Goal: Information Seeking & Learning: Learn about a topic

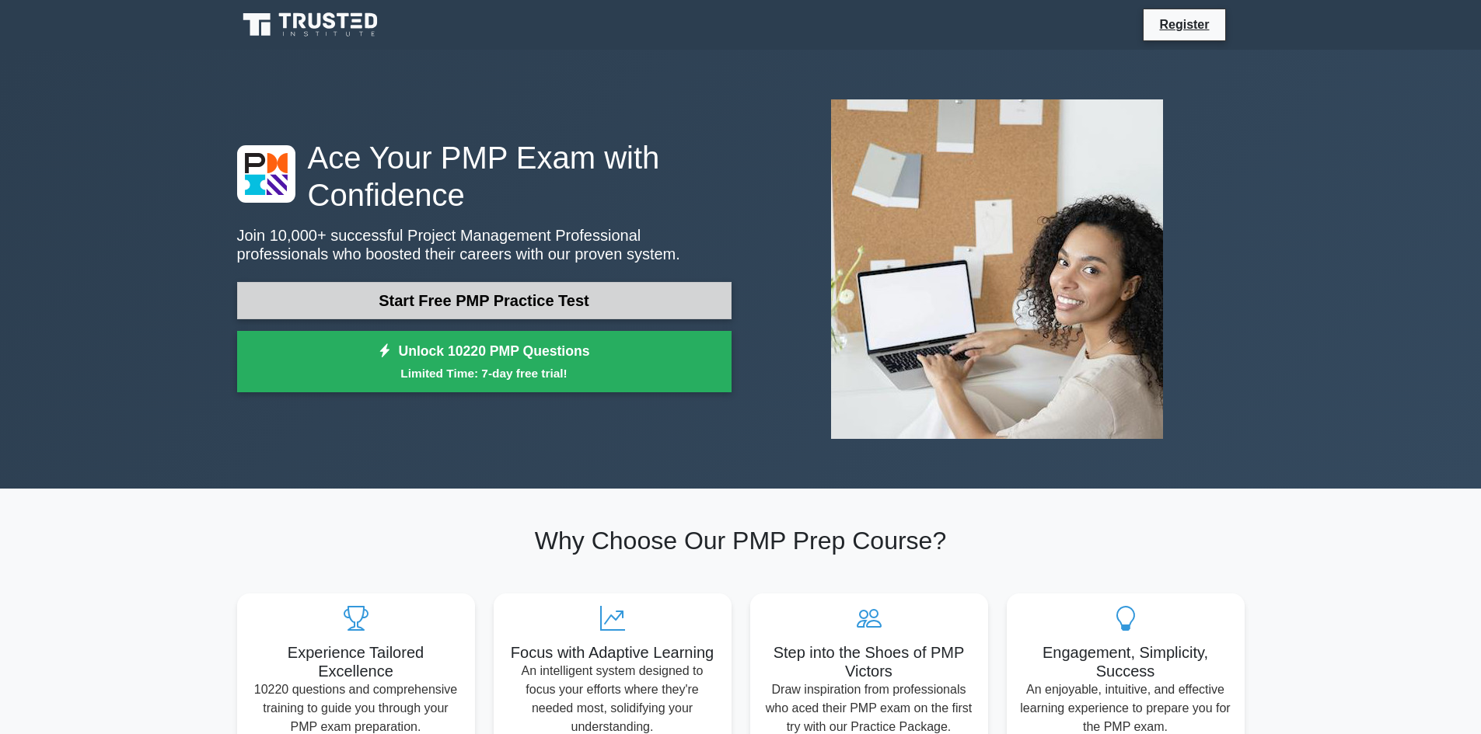
click at [508, 304] on link "Start Free PMP Practice Test" at bounding box center [484, 300] width 494 height 37
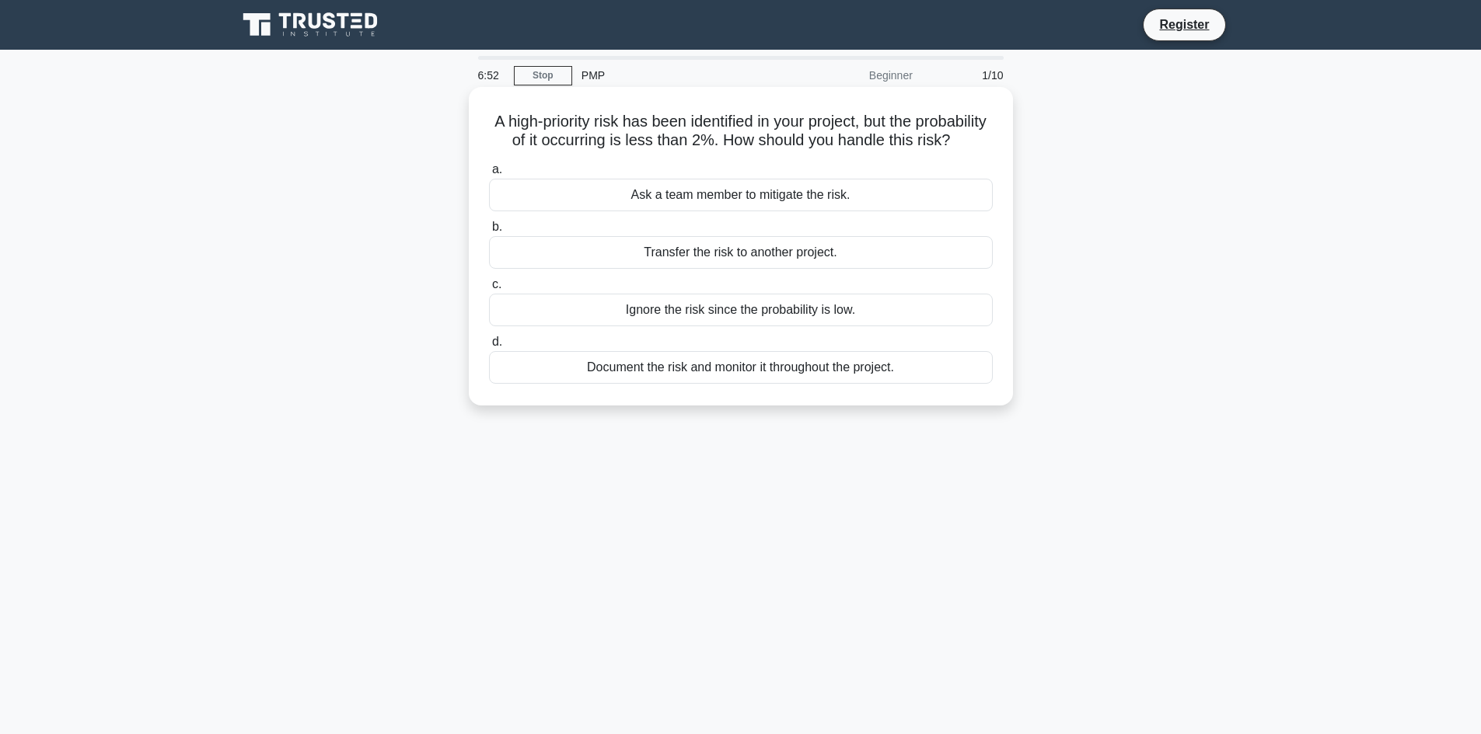
click at [766, 384] on div "Document the risk and monitor it throughout the project." at bounding box center [741, 367] width 504 height 33
click at [489, 347] on input "d. Document the risk and monitor it throughout the project." at bounding box center [489, 342] width 0 height 10
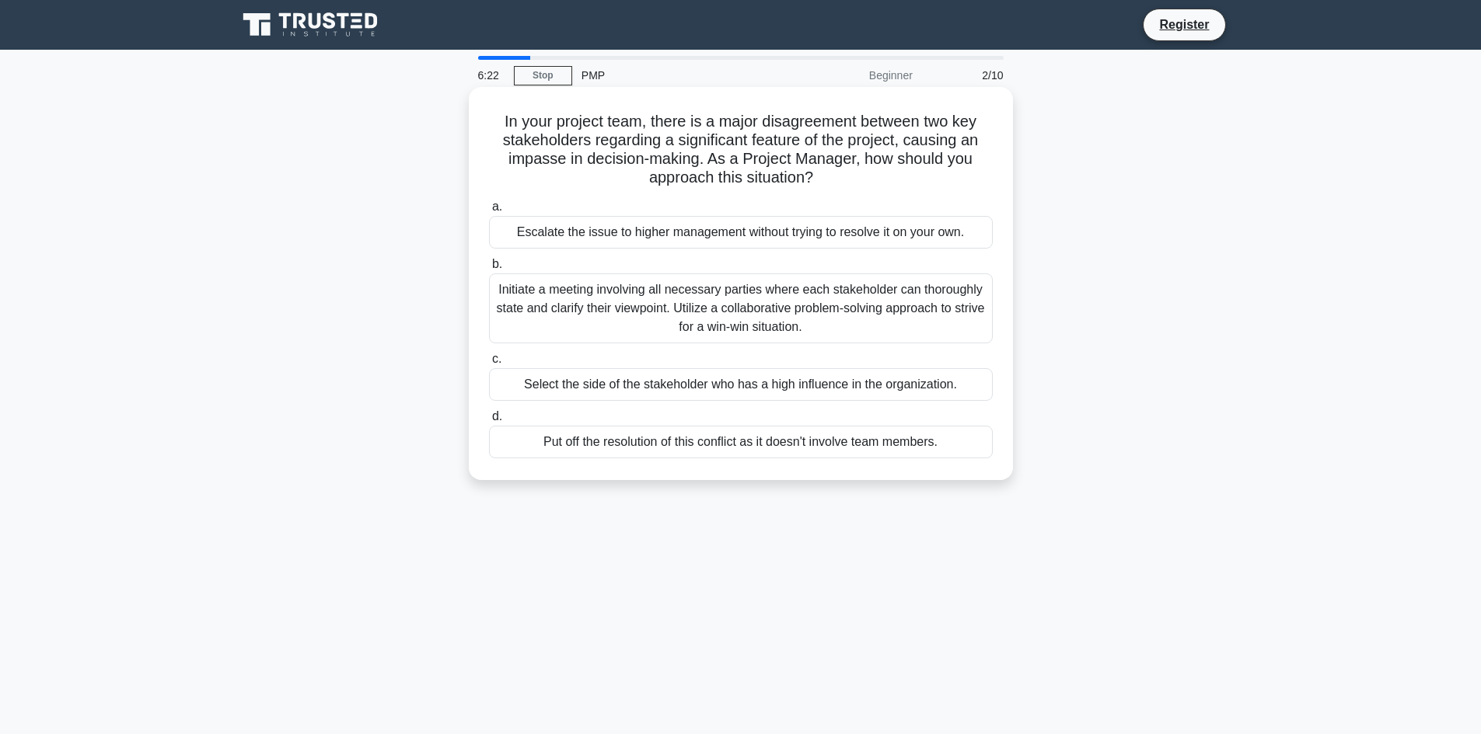
click at [727, 297] on div "Initiate a meeting involving all necessary parties where each stakeholder can t…" at bounding box center [741, 309] width 504 height 70
click at [489, 270] on input "b. Initiate a meeting involving all necessary parties where each stakeholder ca…" at bounding box center [489, 265] width 0 height 10
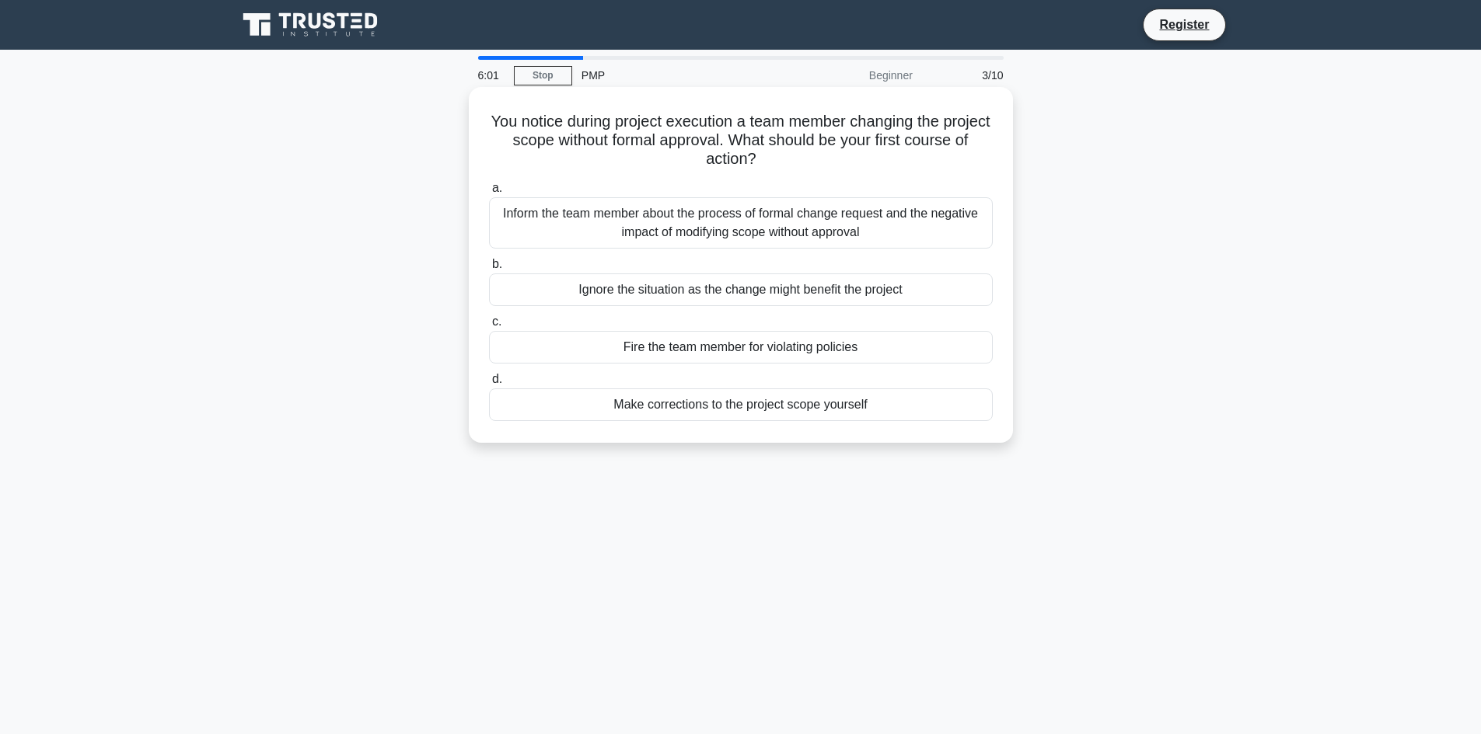
click at [788, 230] on div "Inform the team member about the process of formal change request and the negat…" at bounding box center [741, 222] width 504 height 51
click at [489, 194] on input "a. Inform the team member about the process of formal change request and the ne…" at bounding box center [489, 188] width 0 height 10
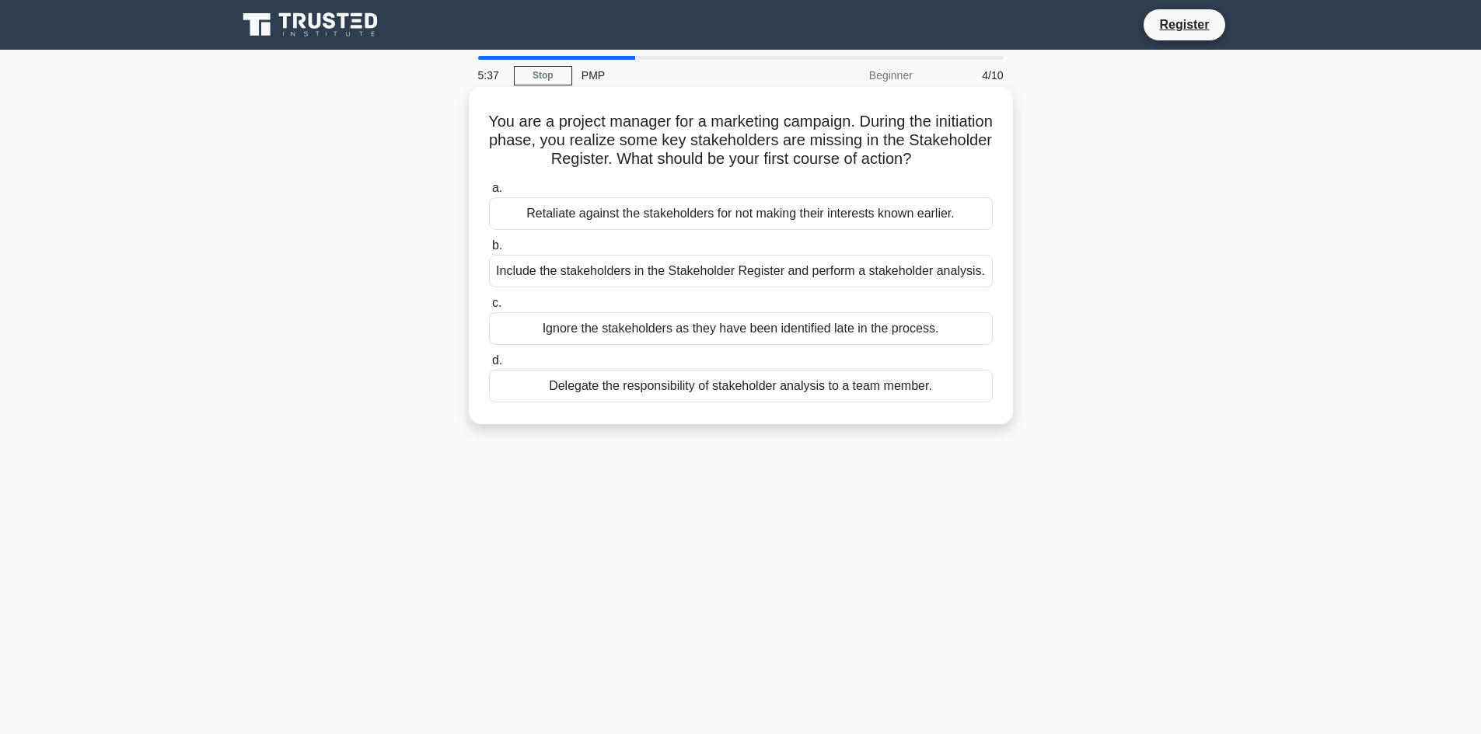
click at [730, 278] on div "Include the stakeholders in the Stakeholder Register and perform a stakeholder …" at bounding box center [741, 271] width 504 height 33
click at [489, 251] on input "b. Include the stakeholders in the Stakeholder Register and perform a stakehold…" at bounding box center [489, 246] width 0 height 10
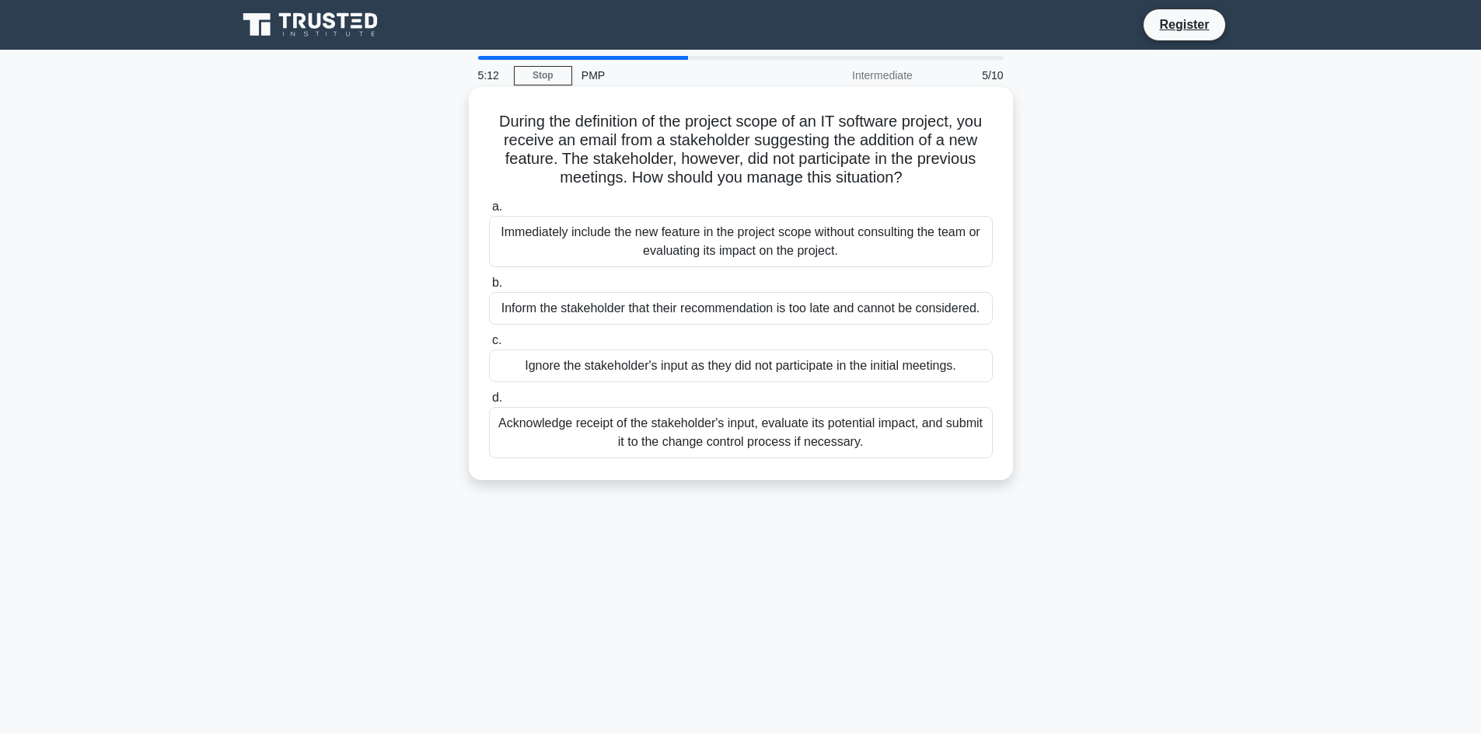
click at [717, 436] on div "Acknowledge receipt of the stakeholder's input, evaluate its potential impact, …" at bounding box center [741, 432] width 504 height 51
click at [489, 403] on input "d. Acknowledge receipt of the stakeholder's input, evaluate its potential impac…" at bounding box center [489, 398] width 0 height 10
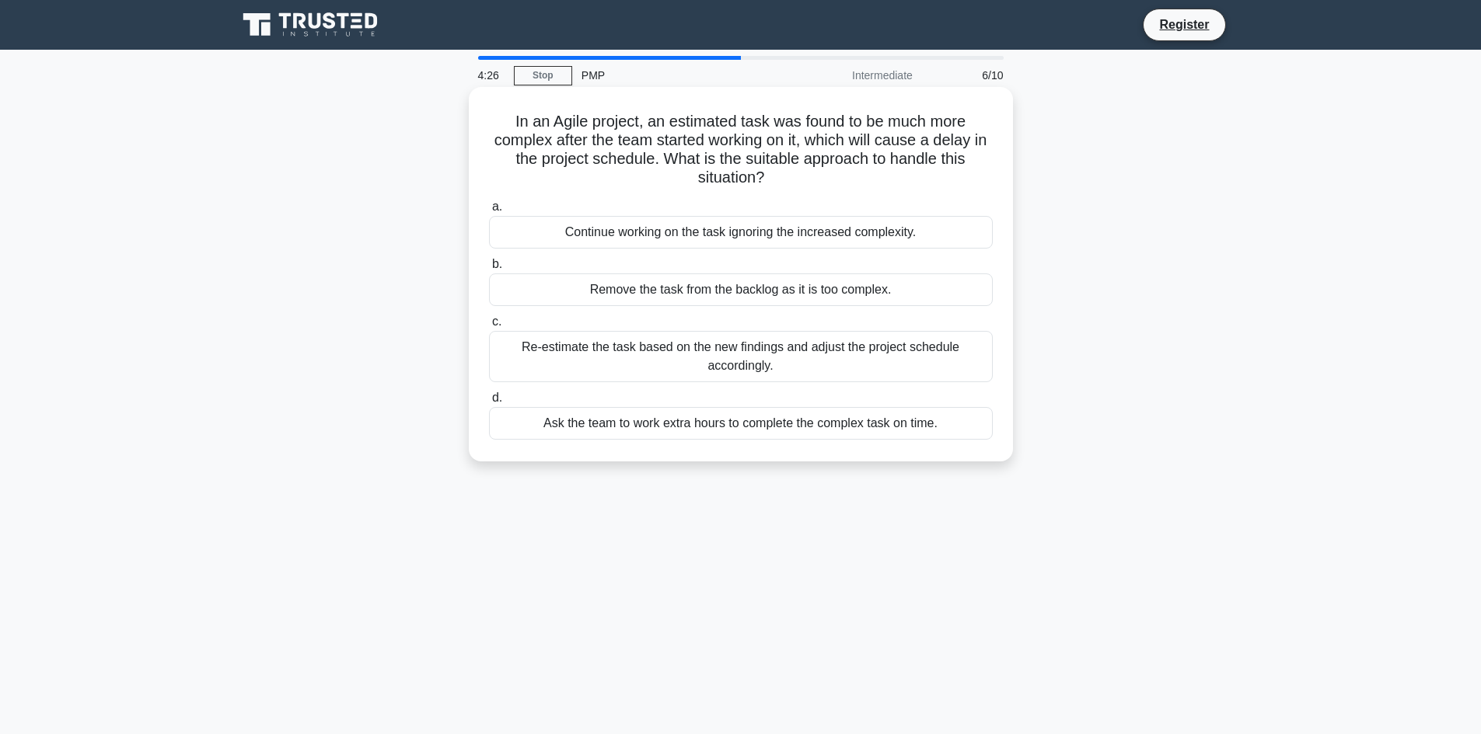
click at [769, 354] on div "Re-estimate the task based on the new findings and adjust the project schedule …" at bounding box center [741, 356] width 504 height 51
click at [489, 327] on input "c. Re-estimate the task based on the new findings and adjust the project schedu…" at bounding box center [489, 322] width 0 height 10
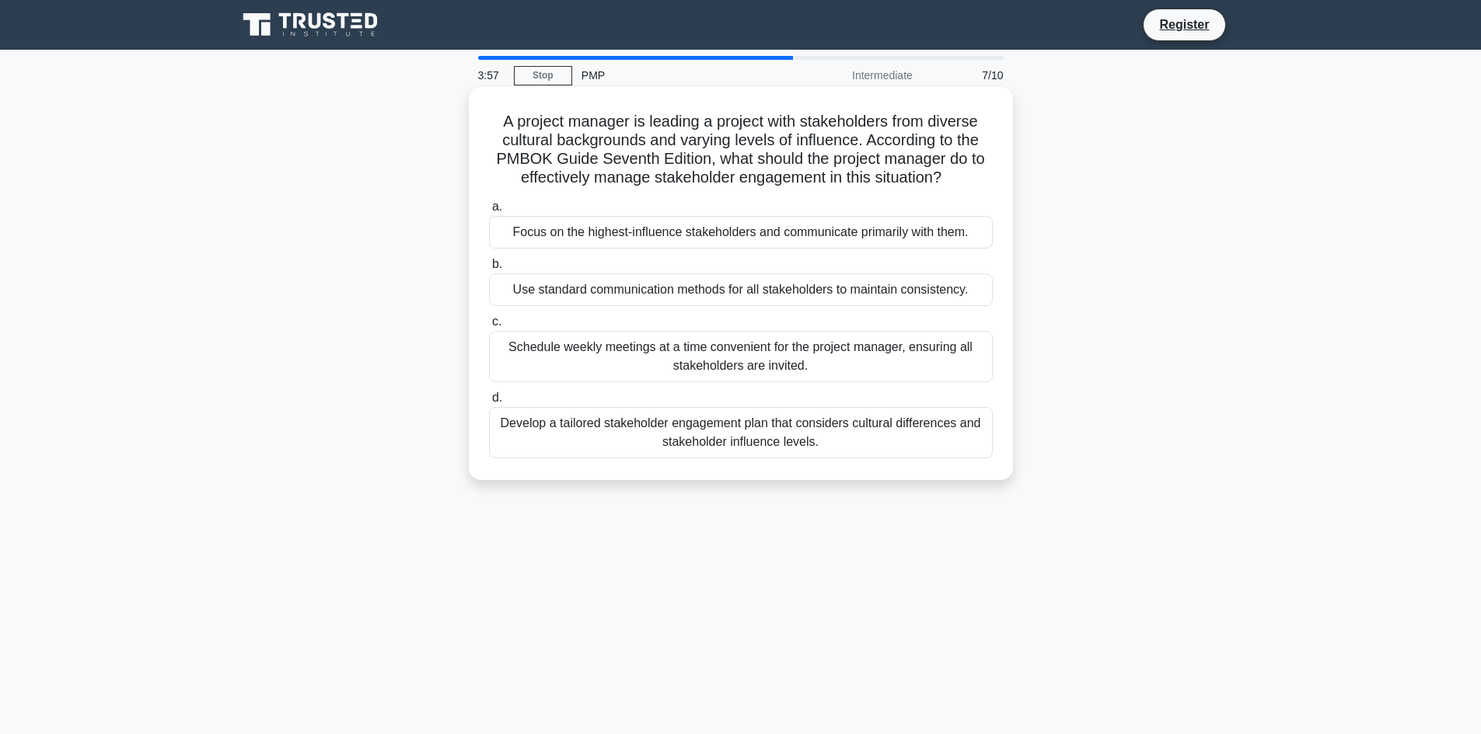
click at [759, 431] on div "Develop a tailored stakeholder engagement plan that considers cultural differen…" at bounding box center [741, 432] width 504 height 51
click at [489, 403] on input "d. Develop a tailored stakeholder engagement plan that considers cultural diffe…" at bounding box center [489, 398] width 0 height 10
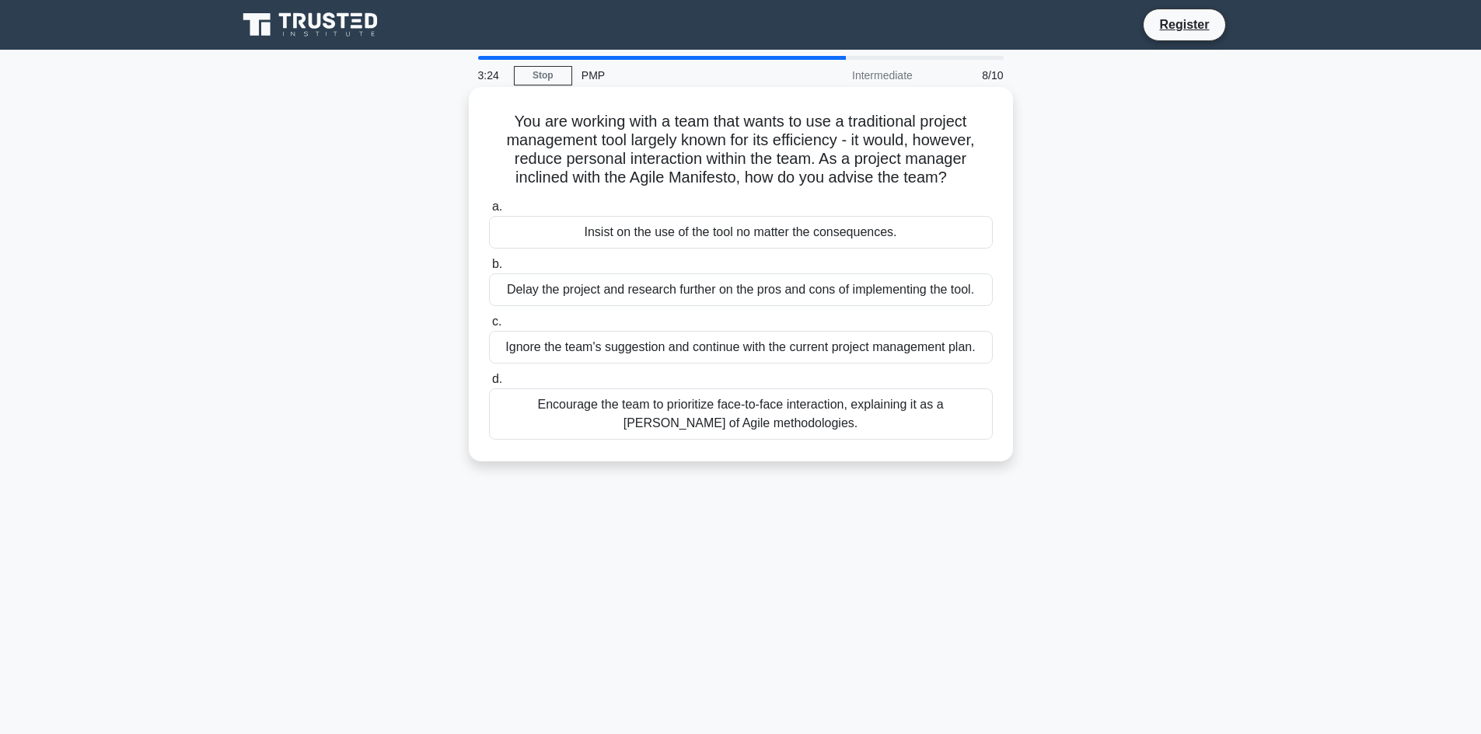
click at [775, 406] on div "Encourage the team to prioritize face-to-face interaction, explaining it as a t…" at bounding box center [741, 414] width 504 height 51
click at [489, 385] on input "d. Encourage the team to prioritize face-to-face interaction, explaining it as …" at bounding box center [489, 380] width 0 height 10
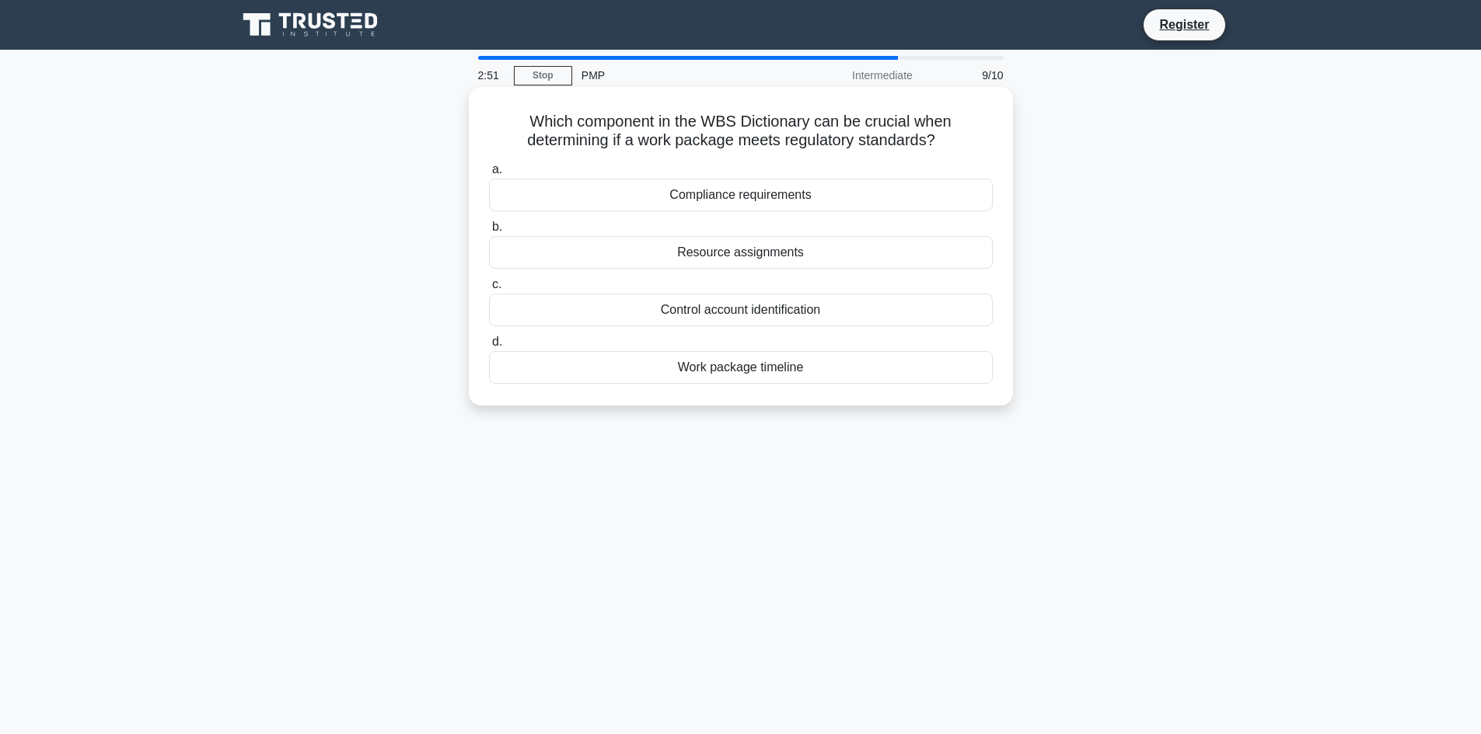
click at [759, 309] on div "Control account identification" at bounding box center [741, 310] width 504 height 33
click at [489, 290] on input "c. Control account identification" at bounding box center [489, 285] width 0 height 10
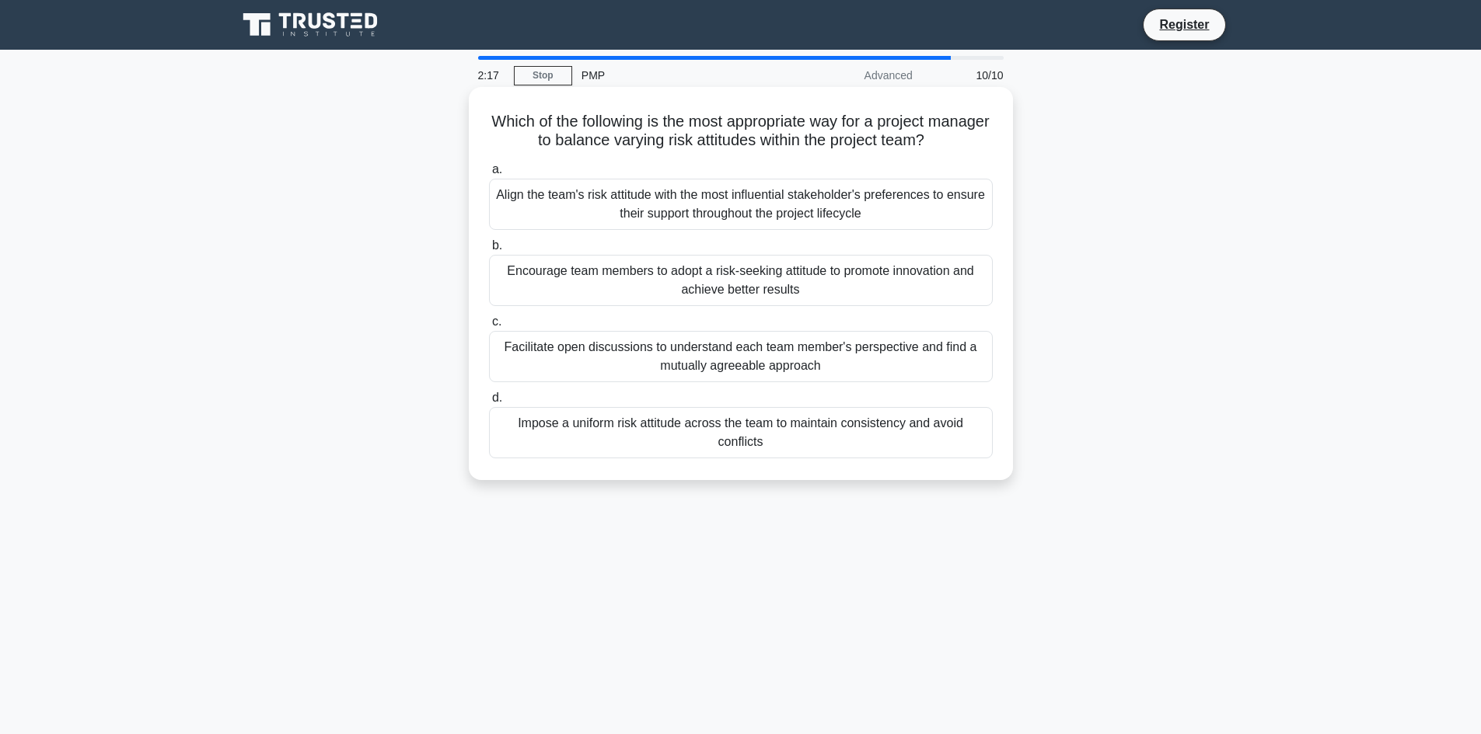
click at [777, 352] on div "Facilitate open discussions to understand each team member's perspective and fi…" at bounding box center [741, 356] width 504 height 51
click at [489, 327] on input "c. Facilitate open discussions to understand each team member's perspective and…" at bounding box center [489, 322] width 0 height 10
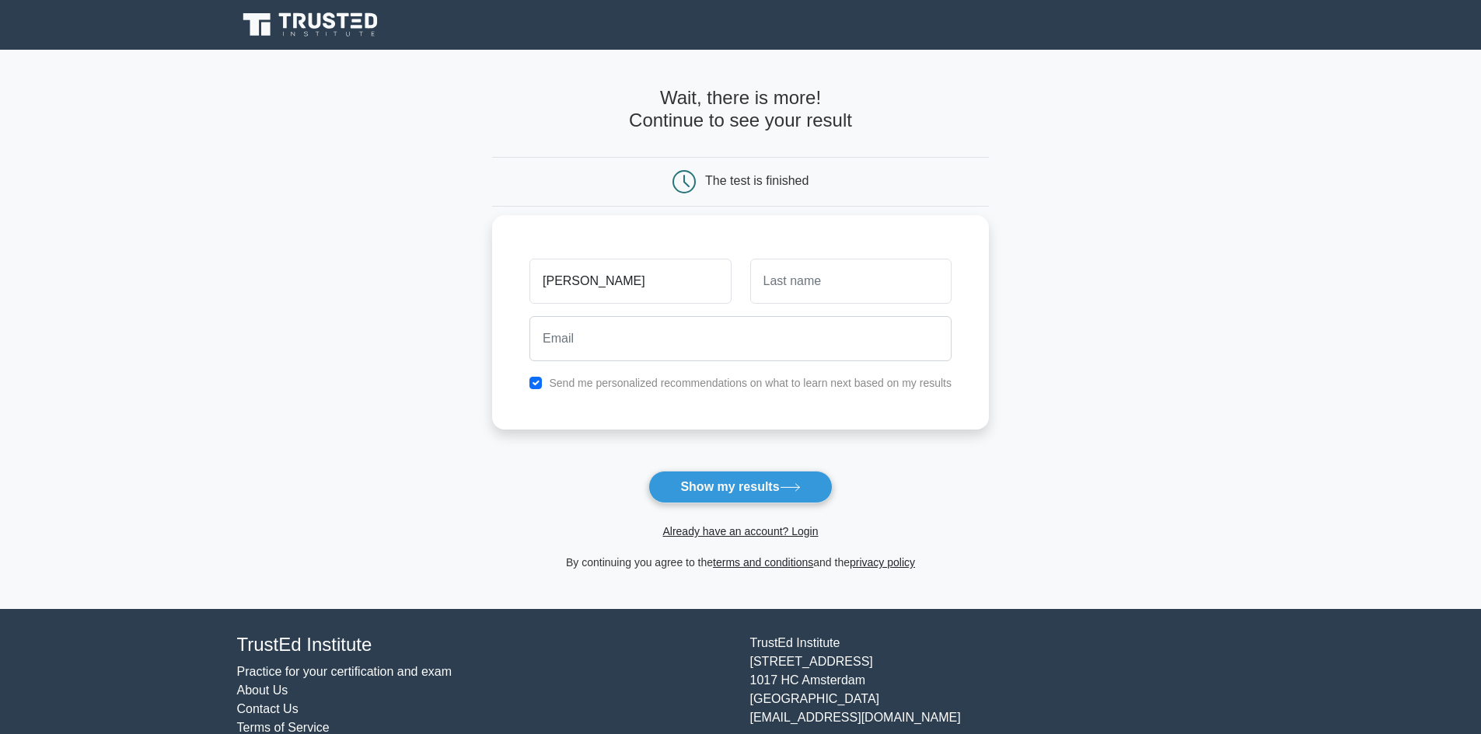
type input "RAHIMAN"
click at [911, 271] on input "text" at bounding box center [850, 281] width 201 height 45
type input "KHAN"
click at [715, 340] on input "email" at bounding box center [740, 338] width 422 height 45
type input "er.rgkhan4civil@gmail.com"
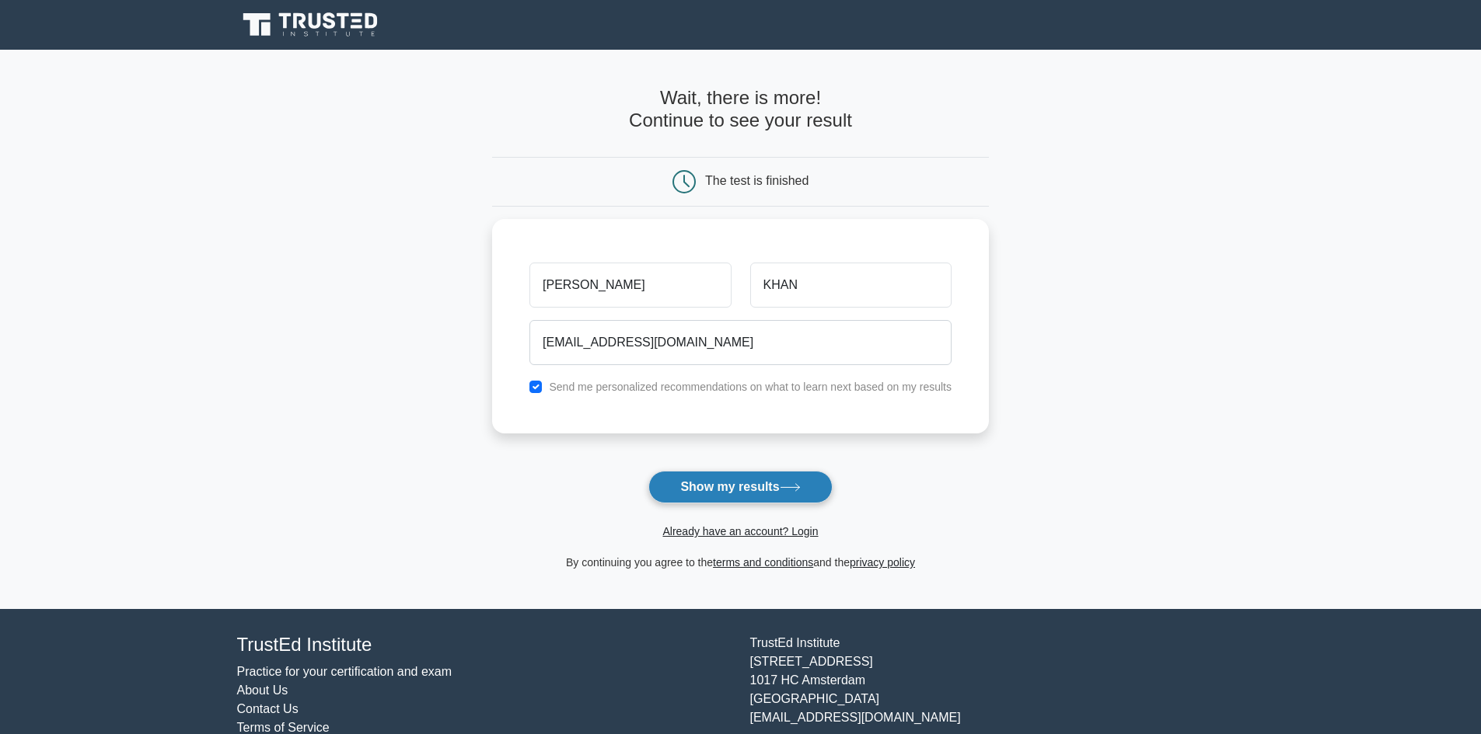
click at [747, 483] on button "Show my results" at bounding box center [739, 487] width 183 height 33
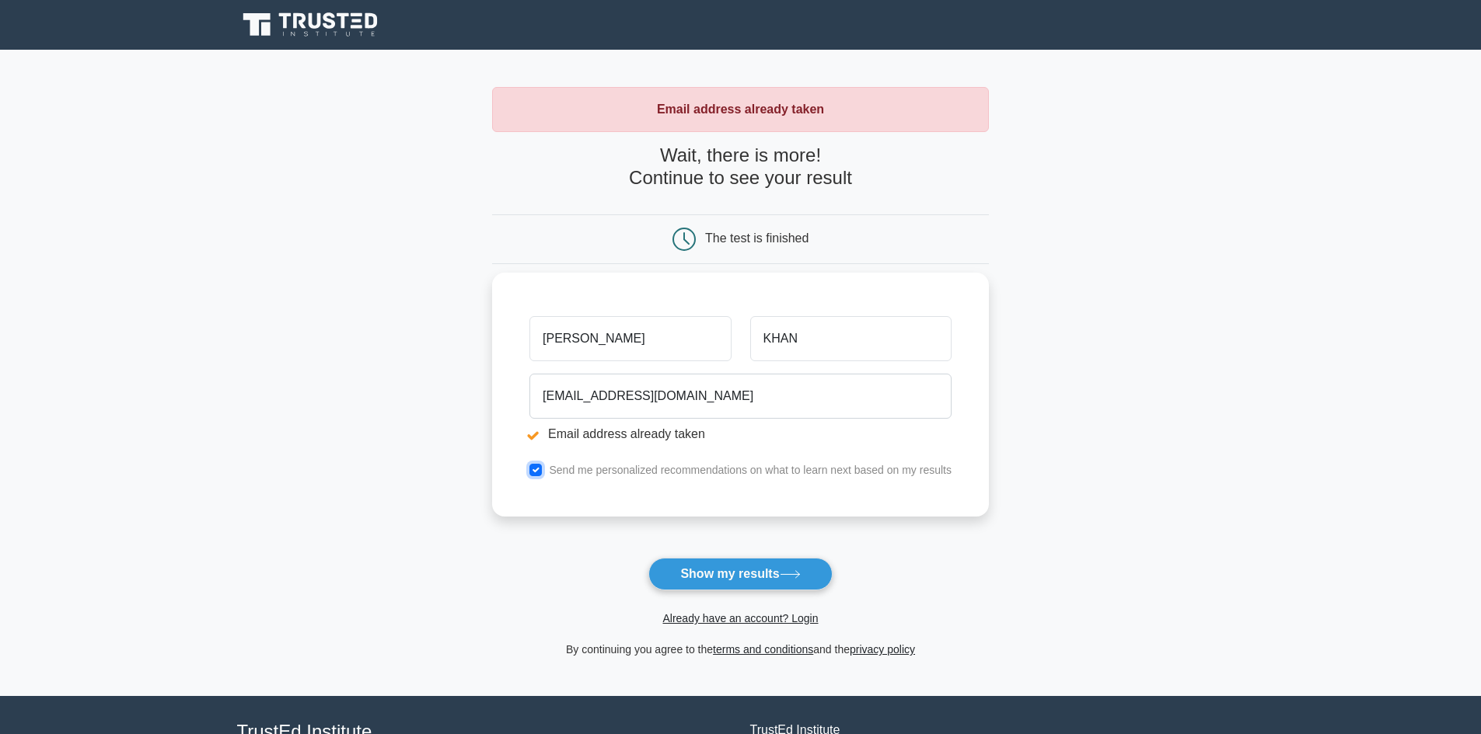
click at [539, 473] on input "checkbox" at bounding box center [535, 470] width 12 height 12
checkbox input "false"
click at [536, 438] on li "Email address already taken" at bounding box center [740, 434] width 422 height 19
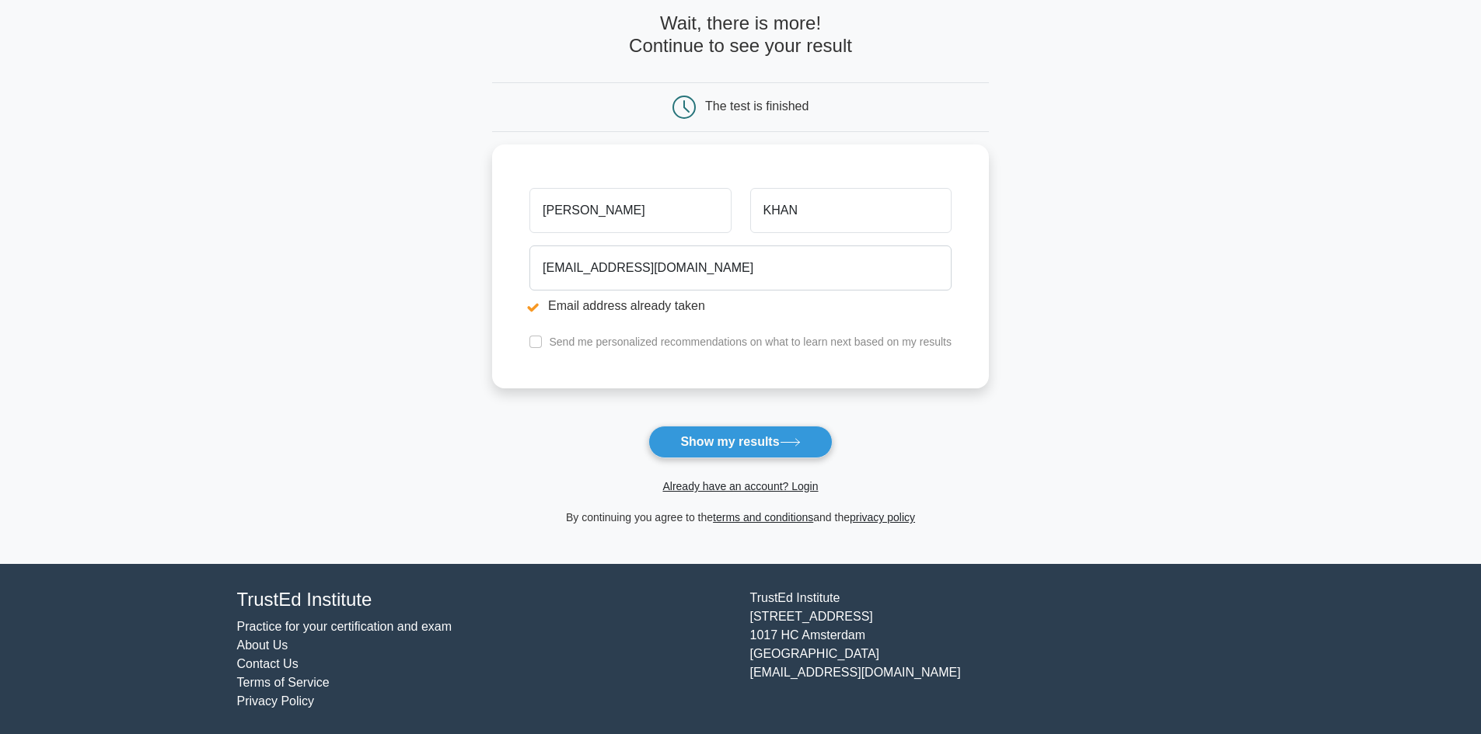
scroll to position [134, 0]
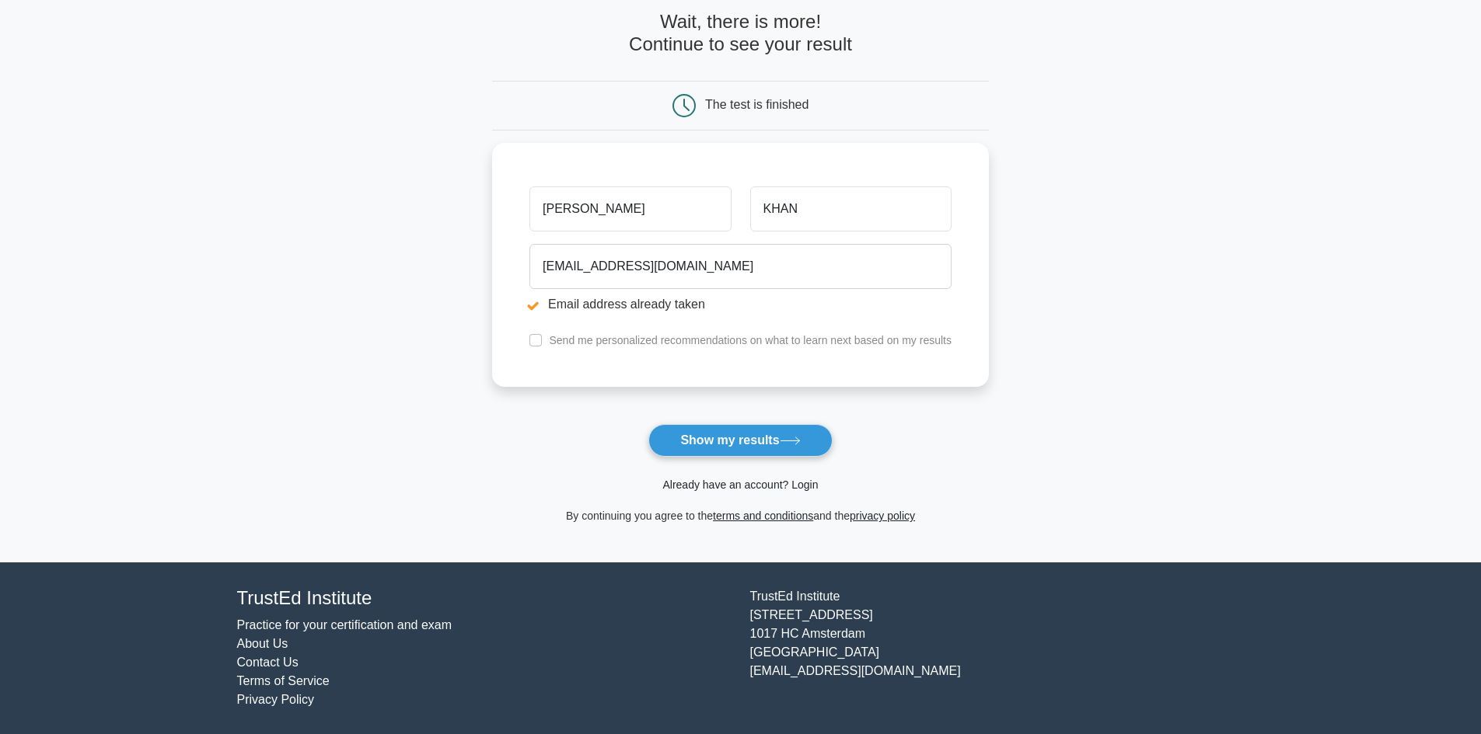
click at [752, 480] on link "Already have an account? Login" at bounding box center [739, 485] width 155 height 12
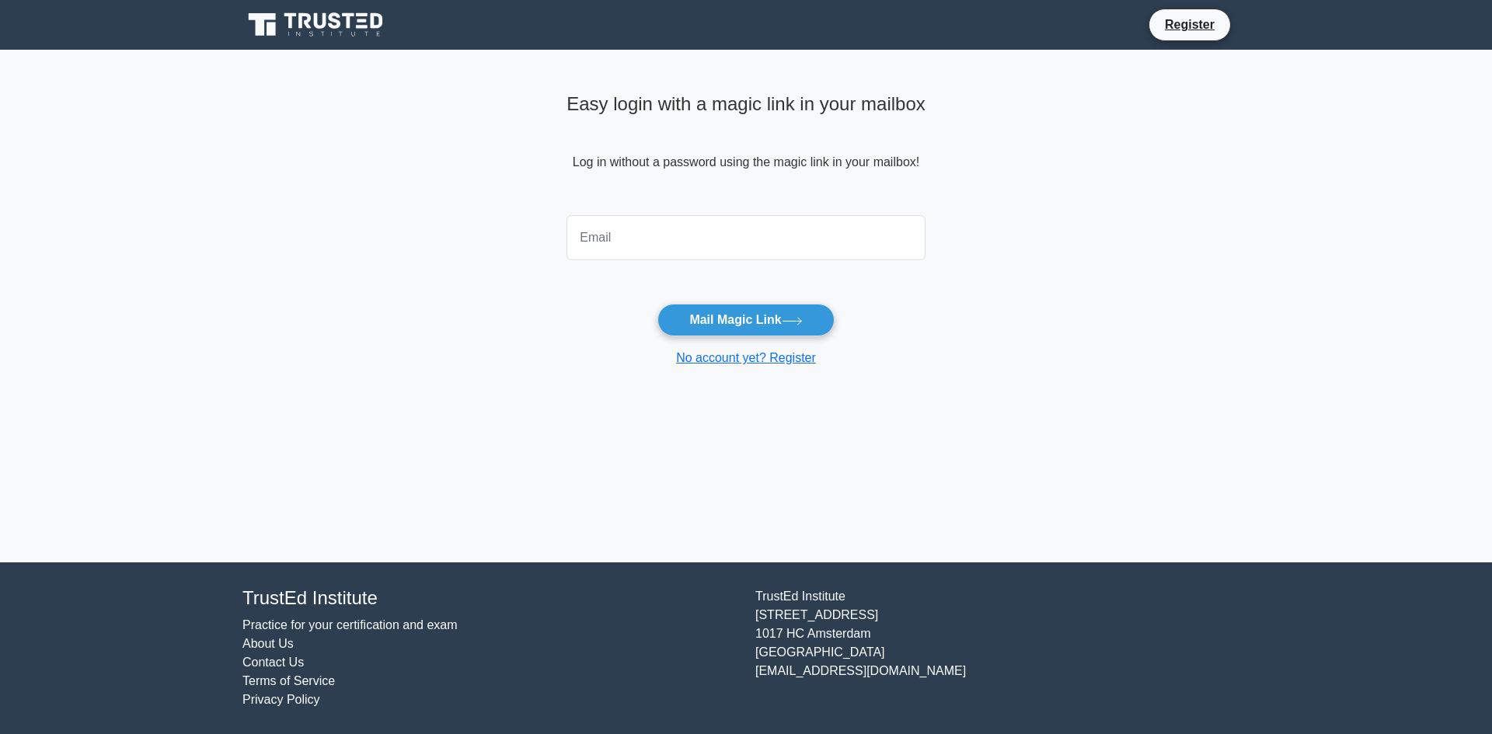
click at [643, 237] on input "email" at bounding box center [746, 237] width 359 height 45
type input "[EMAIL_ADDRESS][DOMAIN_NAME]"
click at [753, 319] on button "Mail Magic Link" at bounding box center [746, 320] width 176 height 33
